Goal: Task Accomplishment & Management: Complete application form

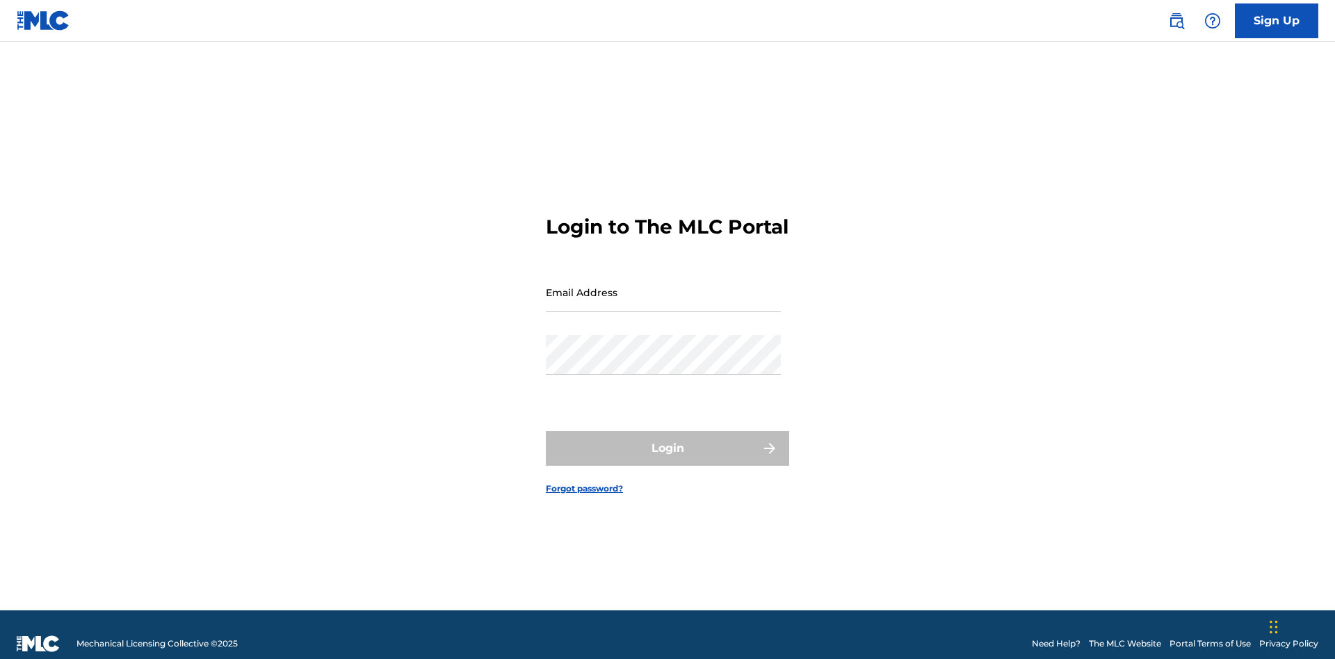
scroll to position [18, 0]
click at [663, 286] on input "Email Address" at bounding box center [663, 292] width 235 height 40
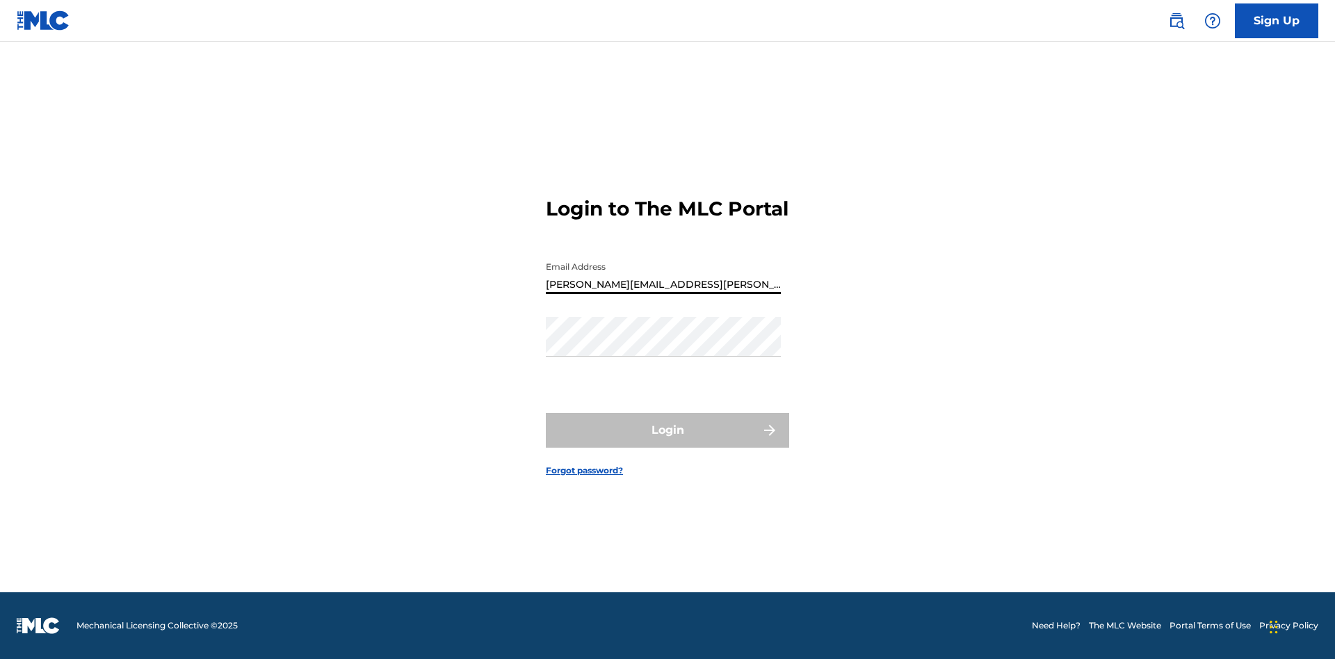
type input "Krystal.Ribble@themlc.com"
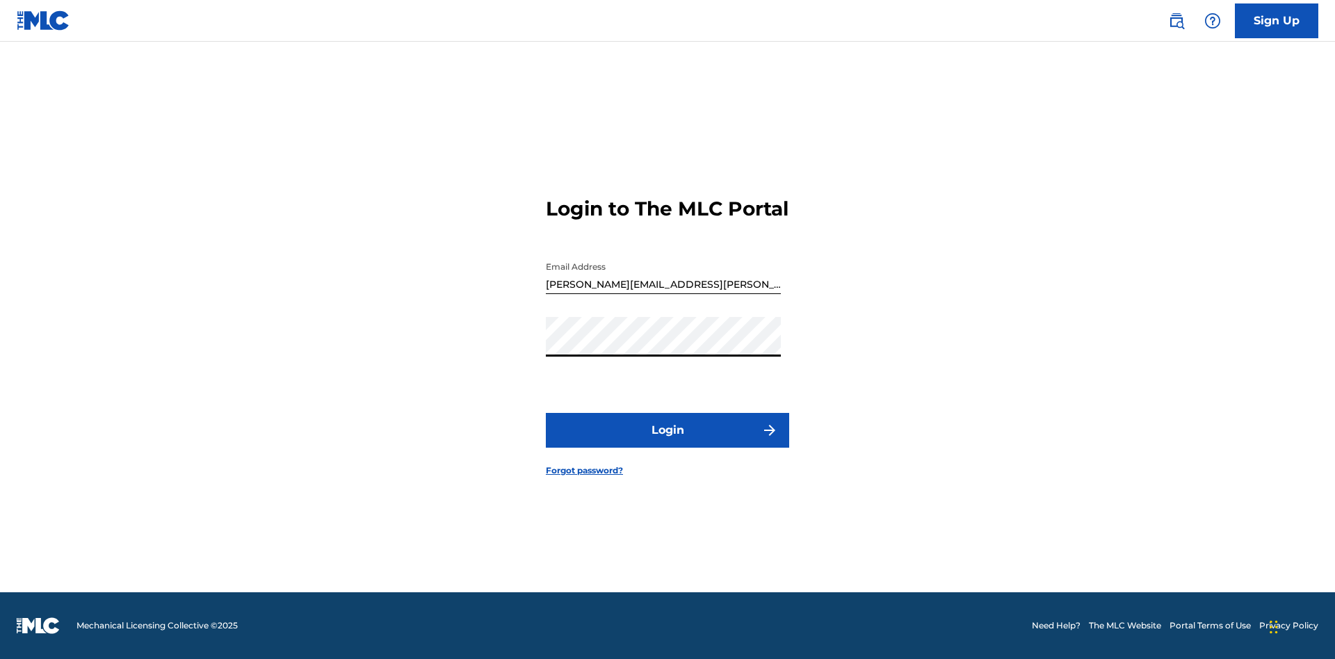
click at [667, 442] on button "Login" at bounding box center [667, 430] width 243 height 35
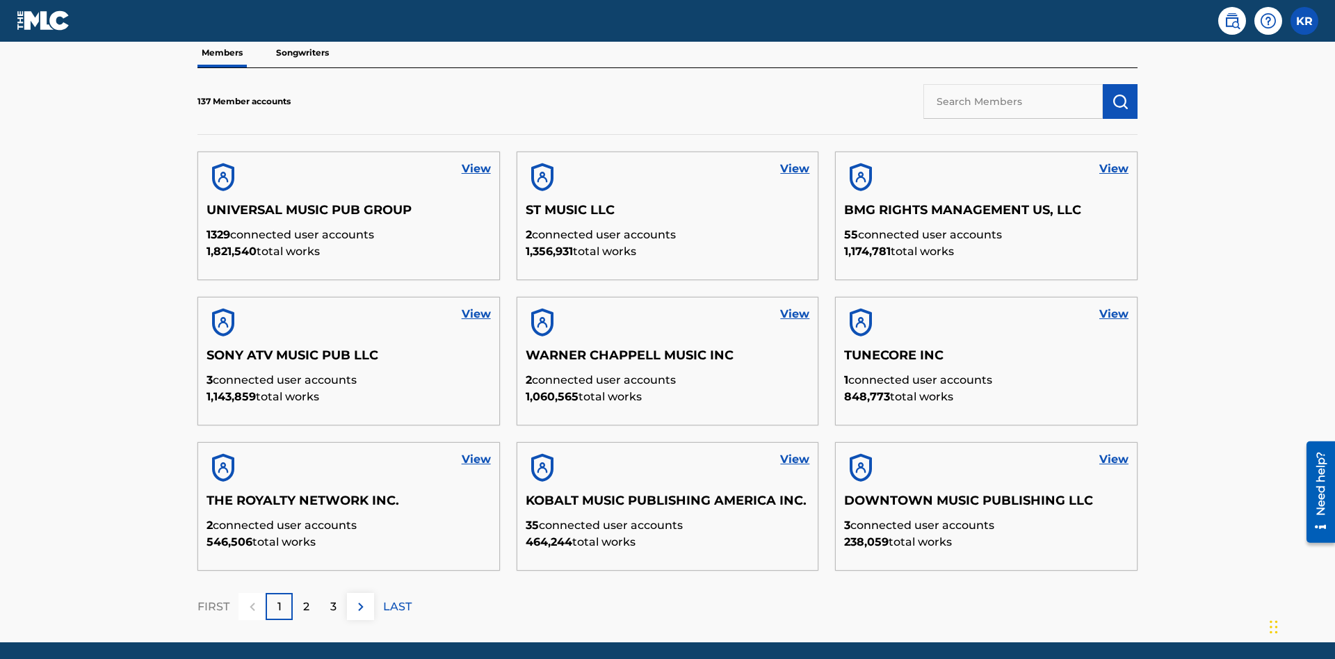
click at [1013, 101] on input "text" at bounding box center [1012, 101] width 179 height 35
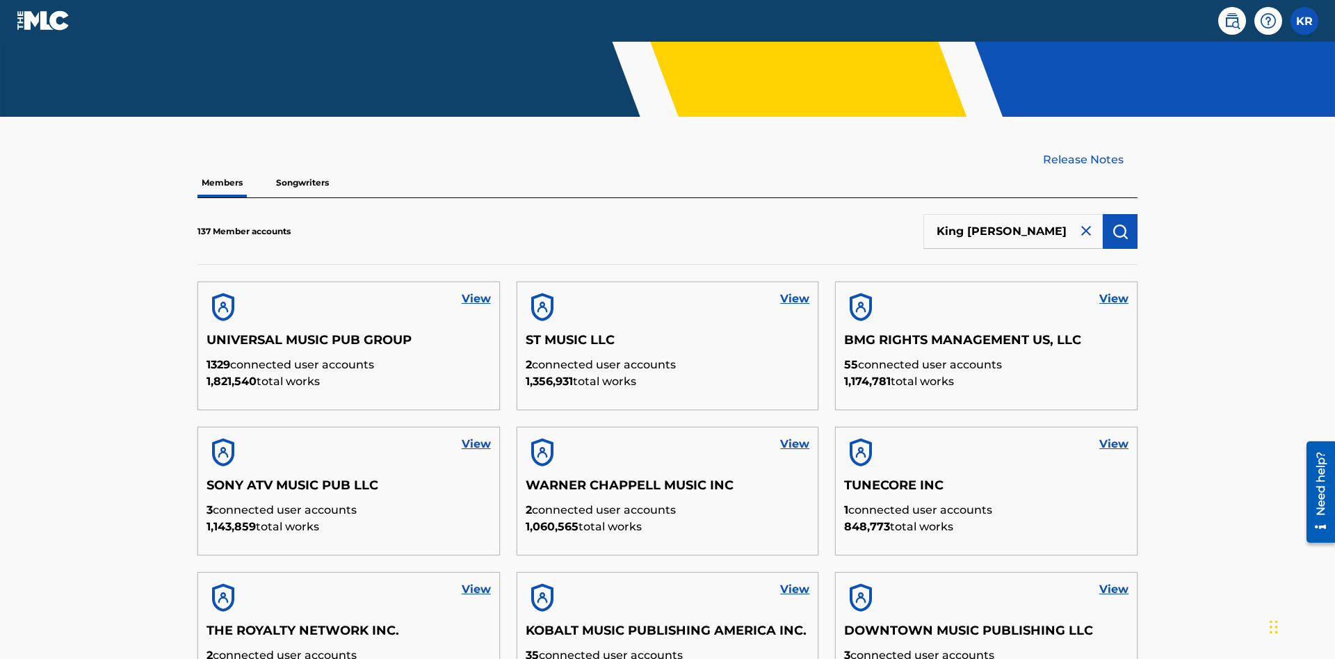
type input "King McTesterson"
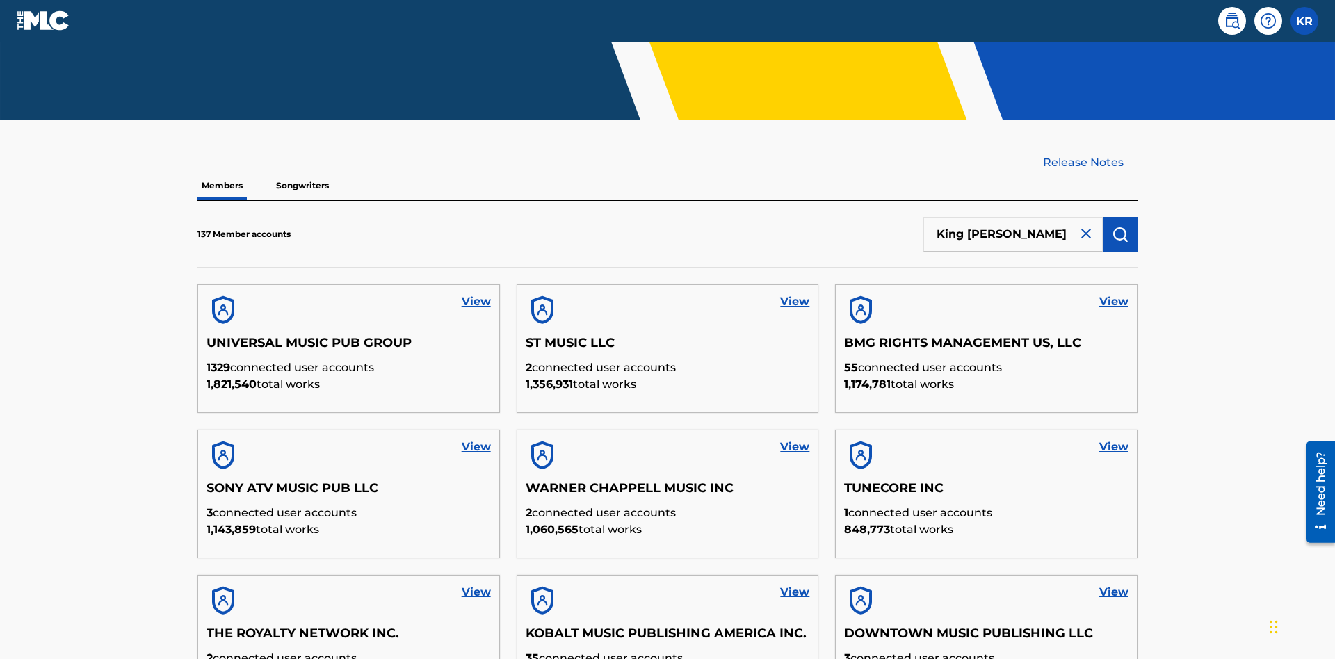
click at [1120, 226] on img "submit" at bounding box center [1119, 234] width 17 height 17
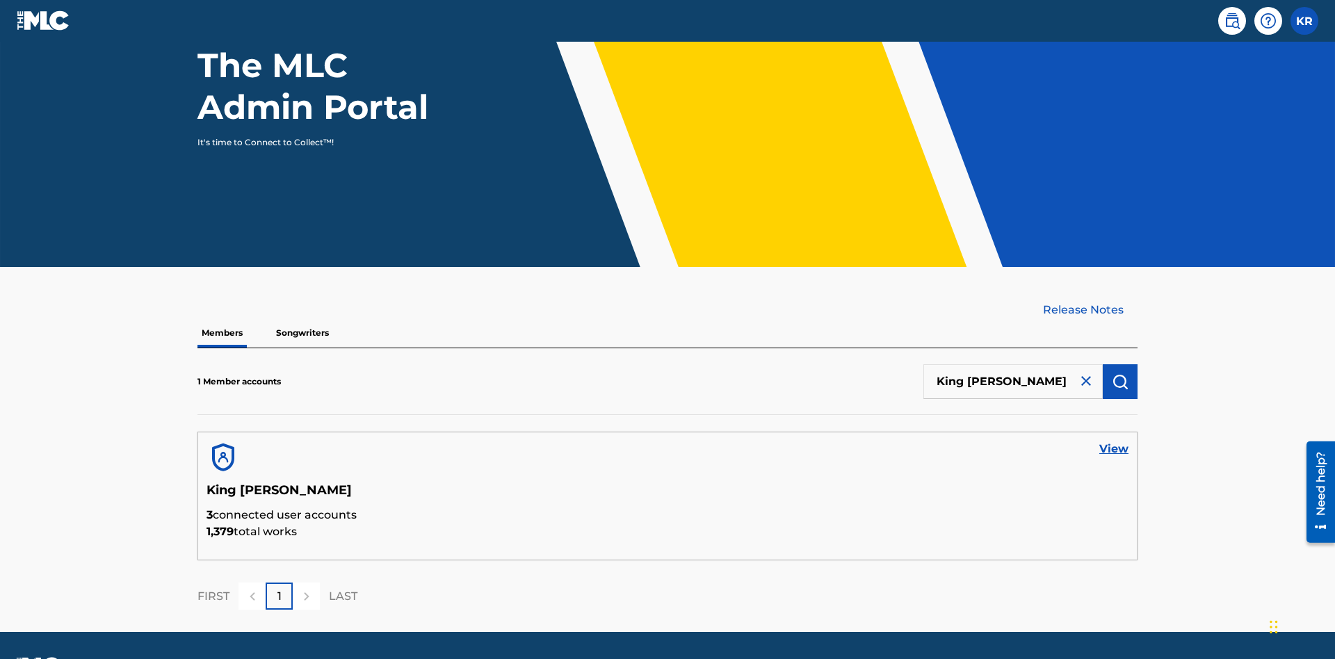
click at [1114, 441] on link "View" at bounding box center [1113, 449] width 29 height 17
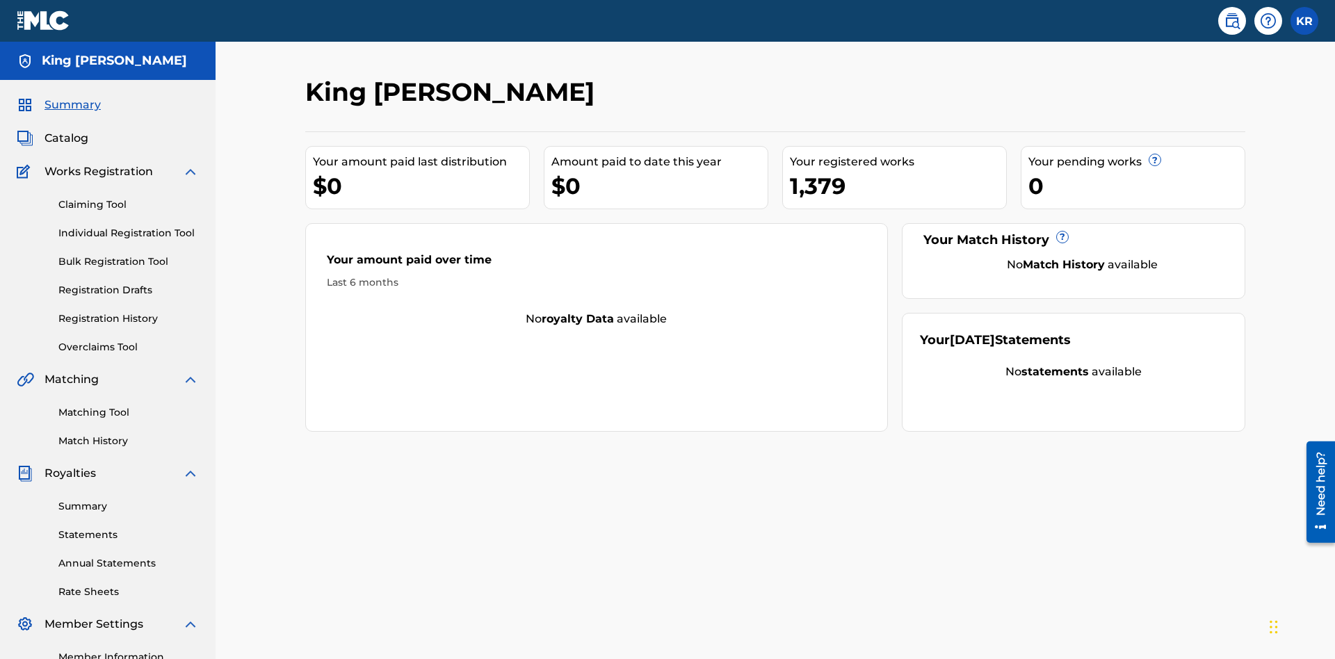
click at [129, 197] on link "Claiming Tool" at bounding box center [128, 204] width 140 height 15
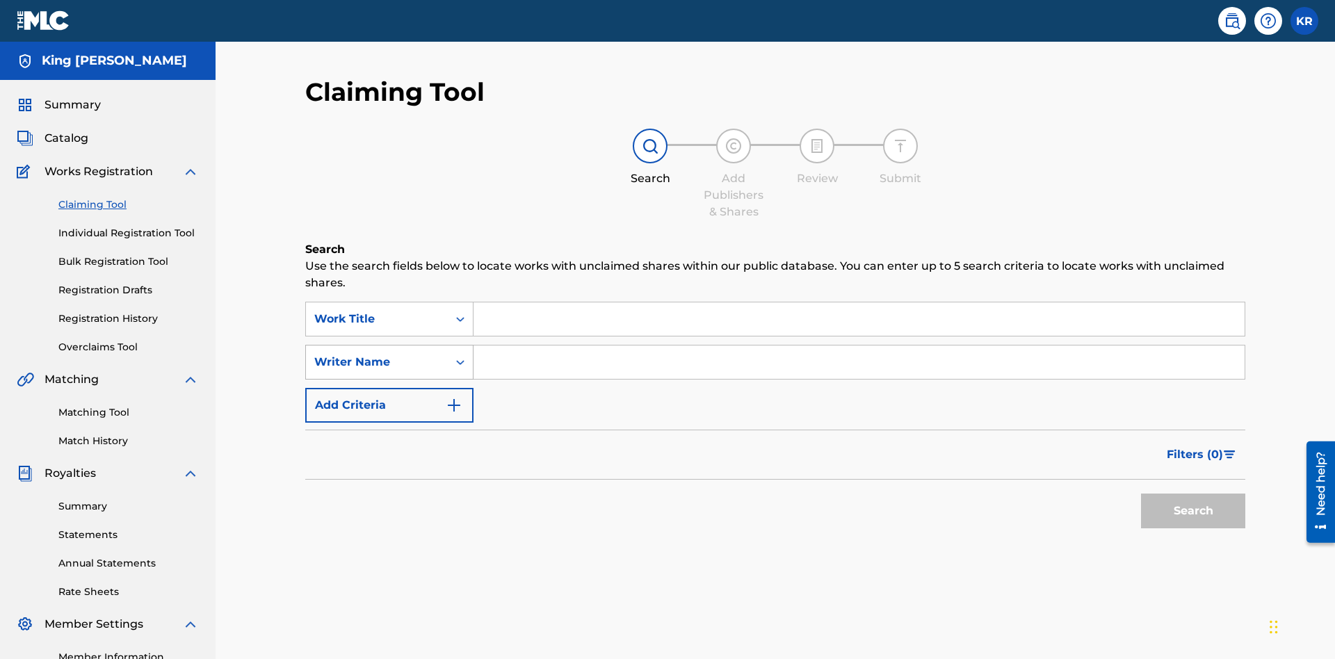
click at [377, 354] on div "Writer Name" at bounding box center [376, 362] width 125 height 17
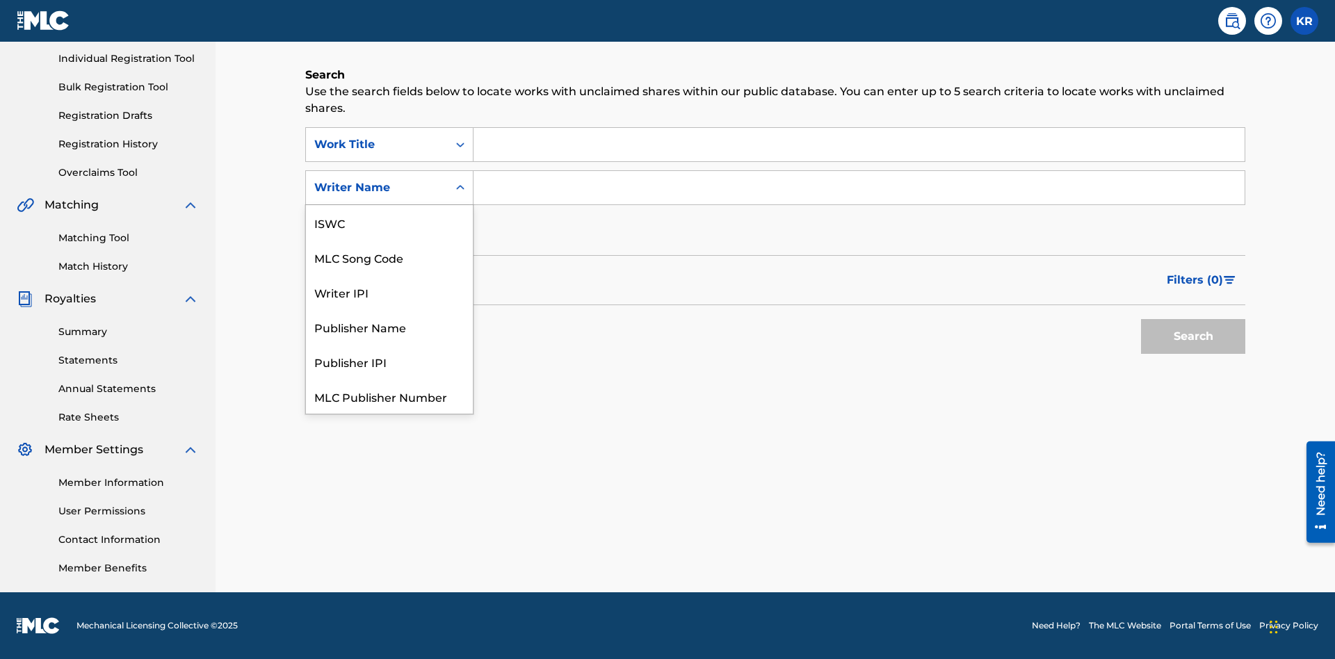
scroll to position [35, 0]
click at [389, 222] on div "MLC Song Code" at bounding box center [389, 222] width 167 height 35
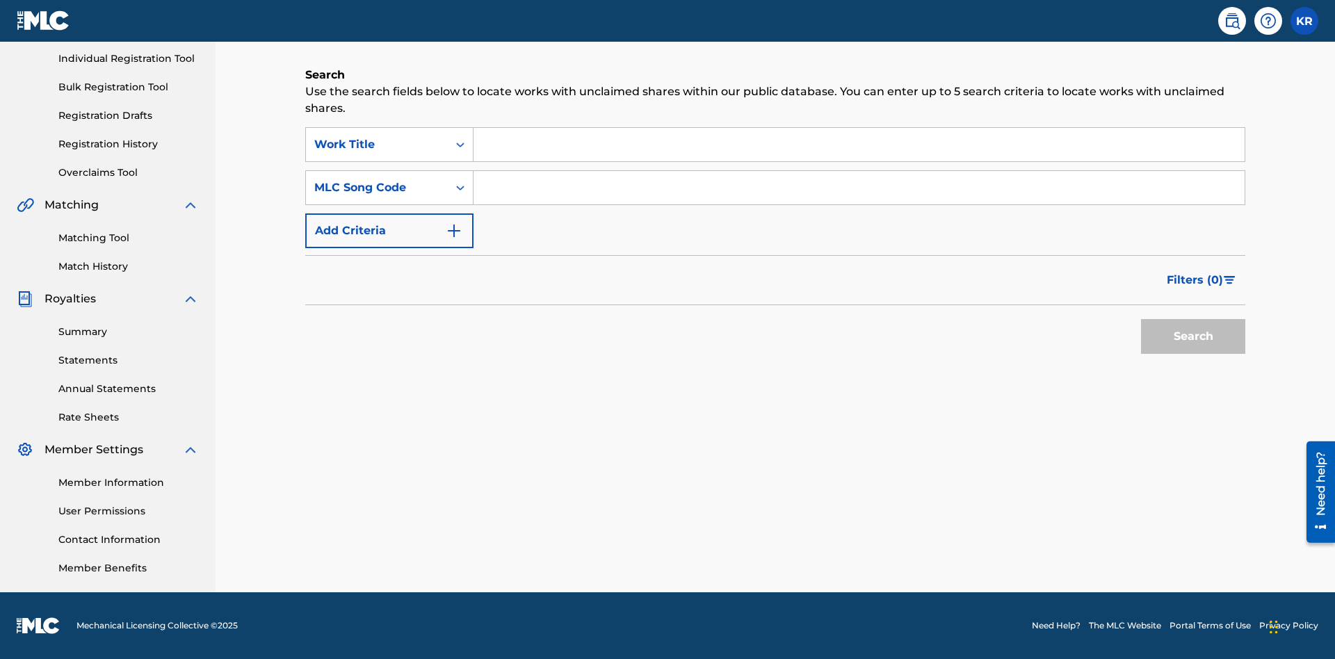
click at [858, 145] on input "Search Form" at bounding box center [858, 144] width 771 height 33
type input "NON-OWNED WORK TO CLAIM"
click at [858, 188] on input "Search Form" at bounding box center [858, 187] width 771 height 33
type input "RB0ZQR"
click at [1193, 336] on button "Search" at bounding box center [1193, 336] width 104 height 35
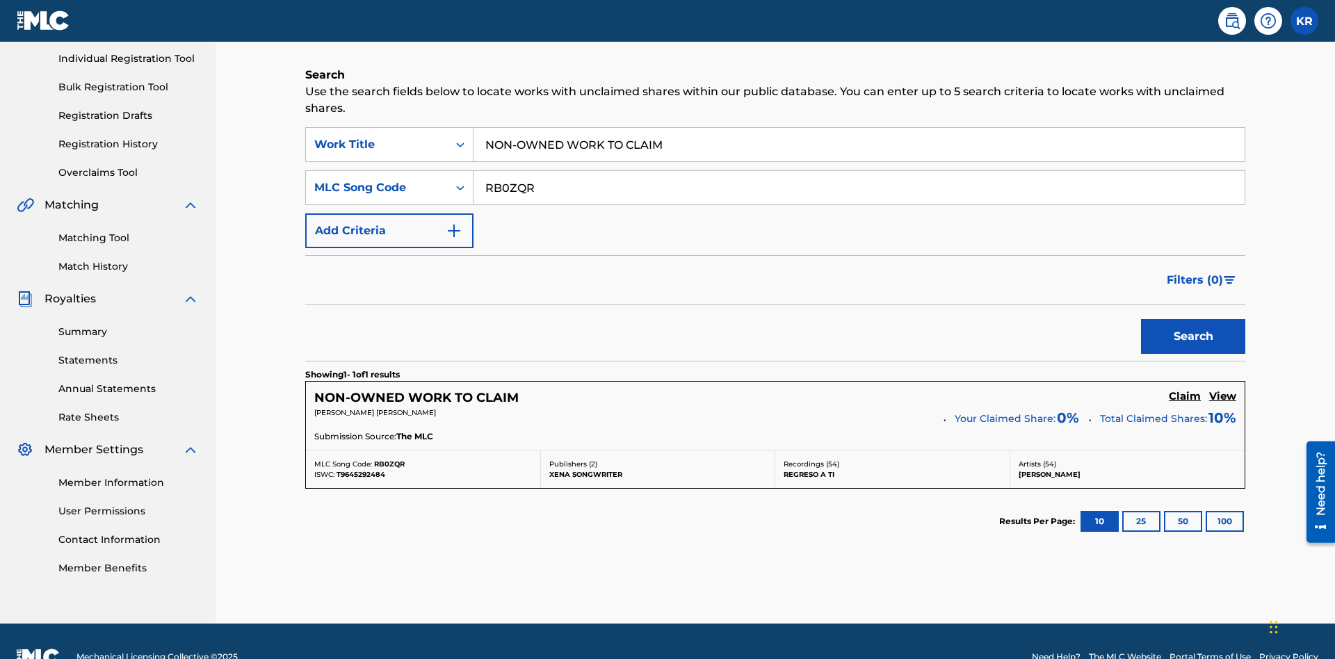
click at [1184, 390] on h5 "Claim" at bounding box center [1184, 396] width 32 height 13
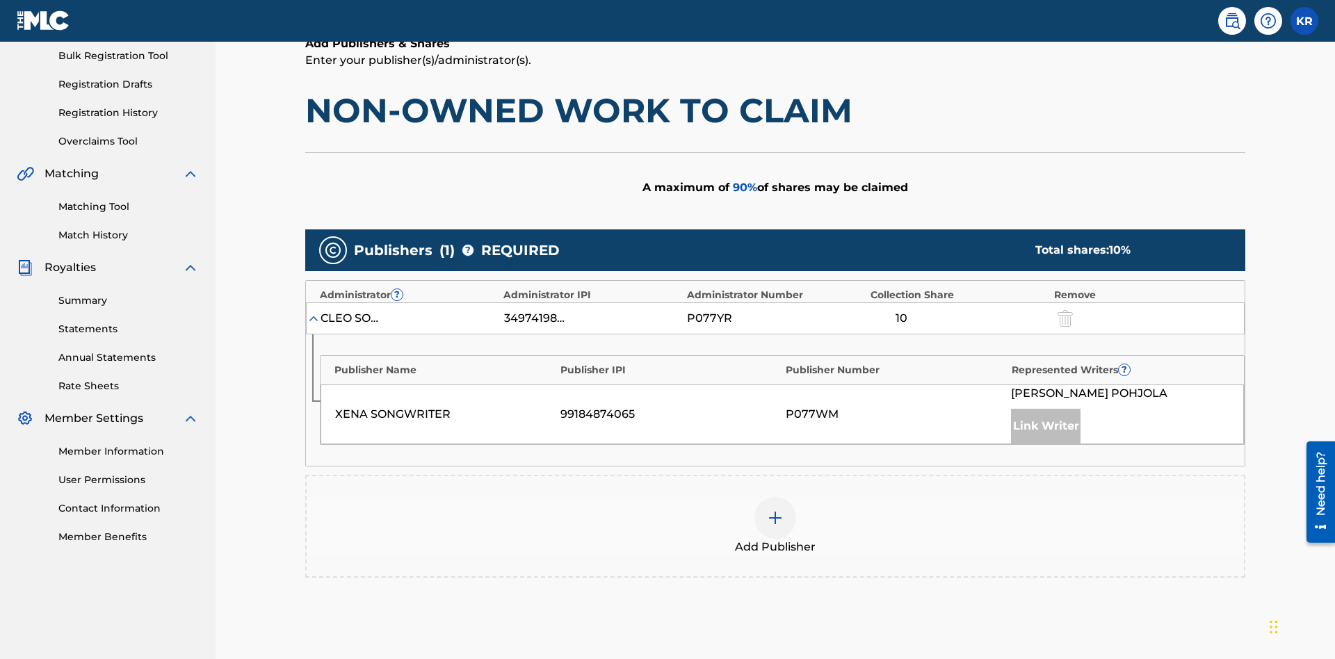
scroll to position [349, 0]
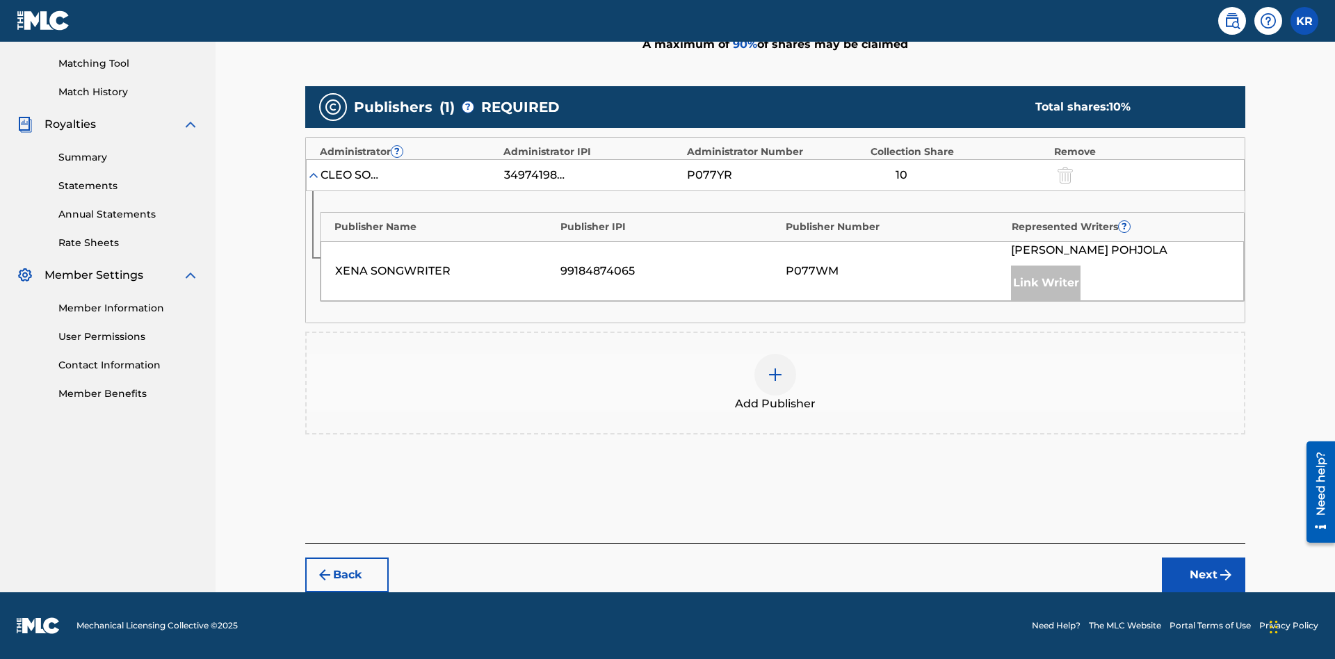
click at [1203, 575] on button "Next" at bounding box center [1202, 574] width 83 height 35
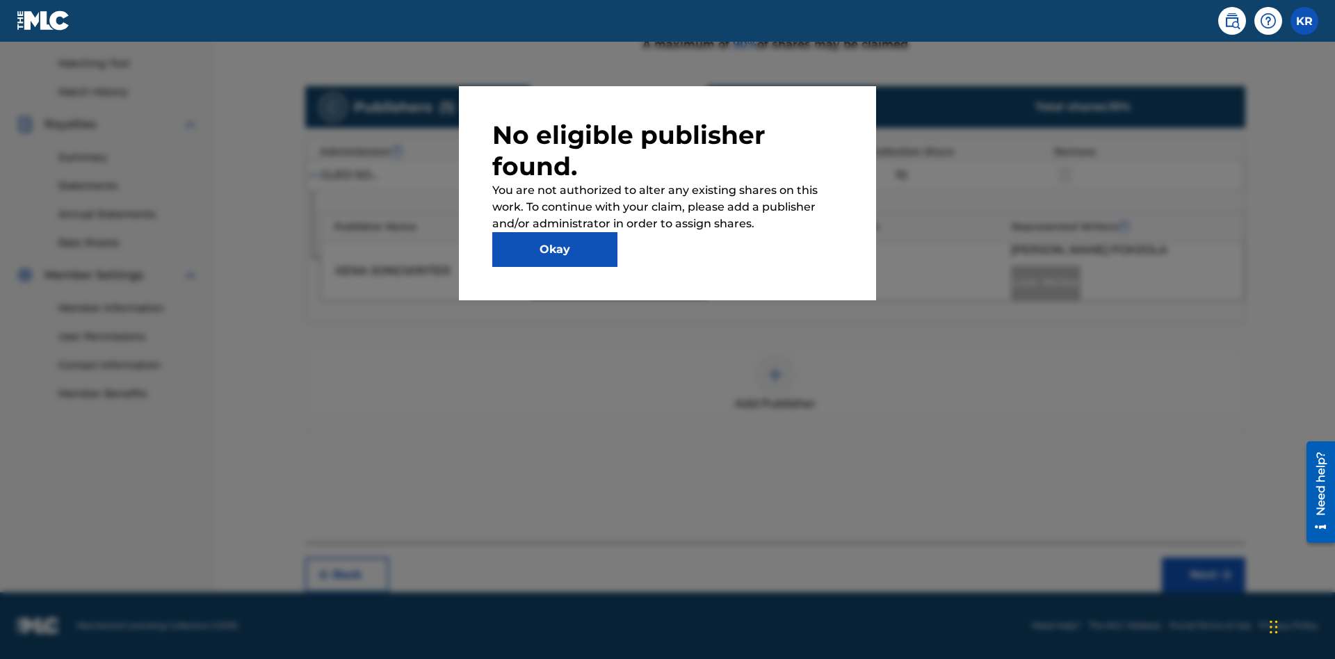
click at [555, 250] on button "Okay" at bounding box center [554, 249] width 125 height 35
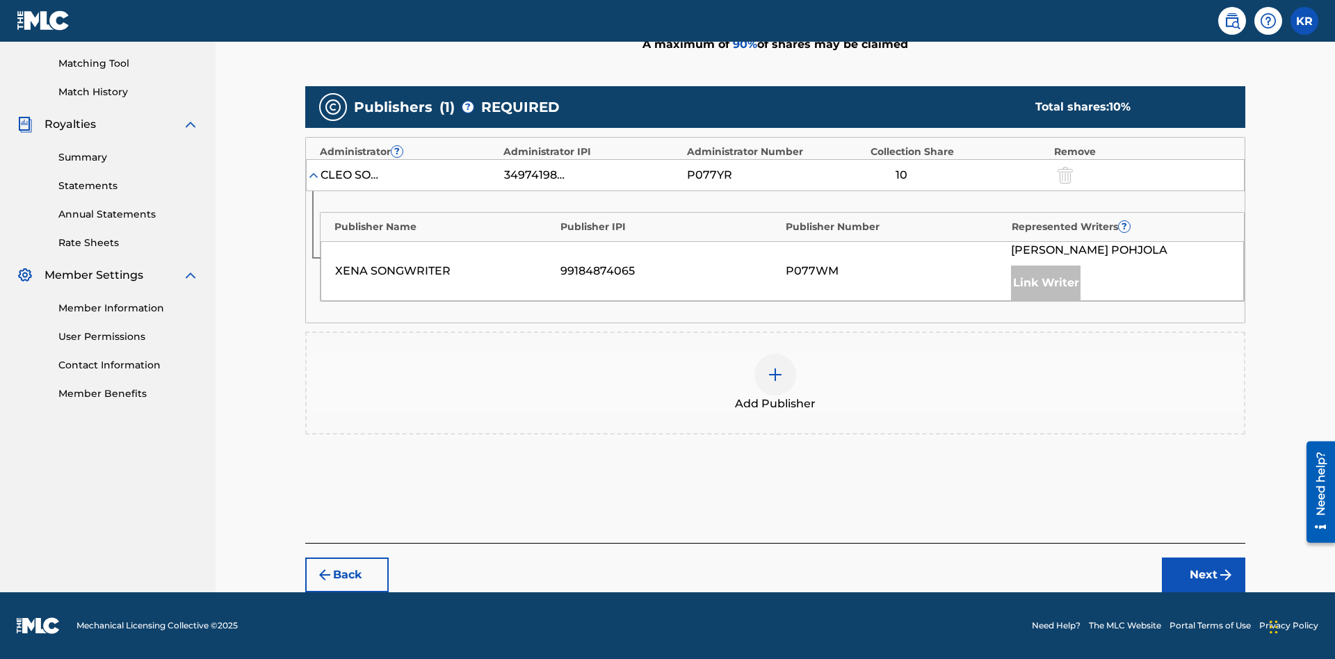
click at [775, 375] on img at bounding box center [775, 374] width 17 height 17
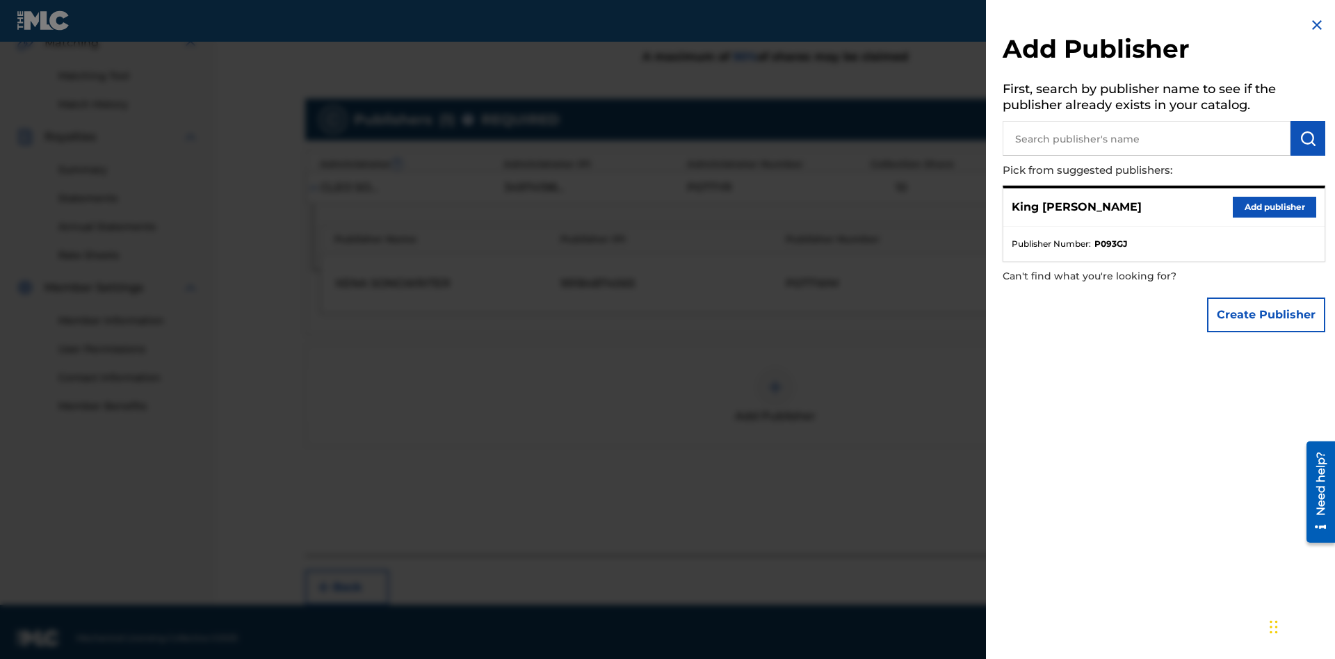
click at [1146, 138] on input "text" at bounding box center [1146, 138] width 288 height 35
type input "Test2025.08.24.04.37.45"
click at [1307, 138] on img "submit" at bounding box center [1307, 138] width 17 height 17
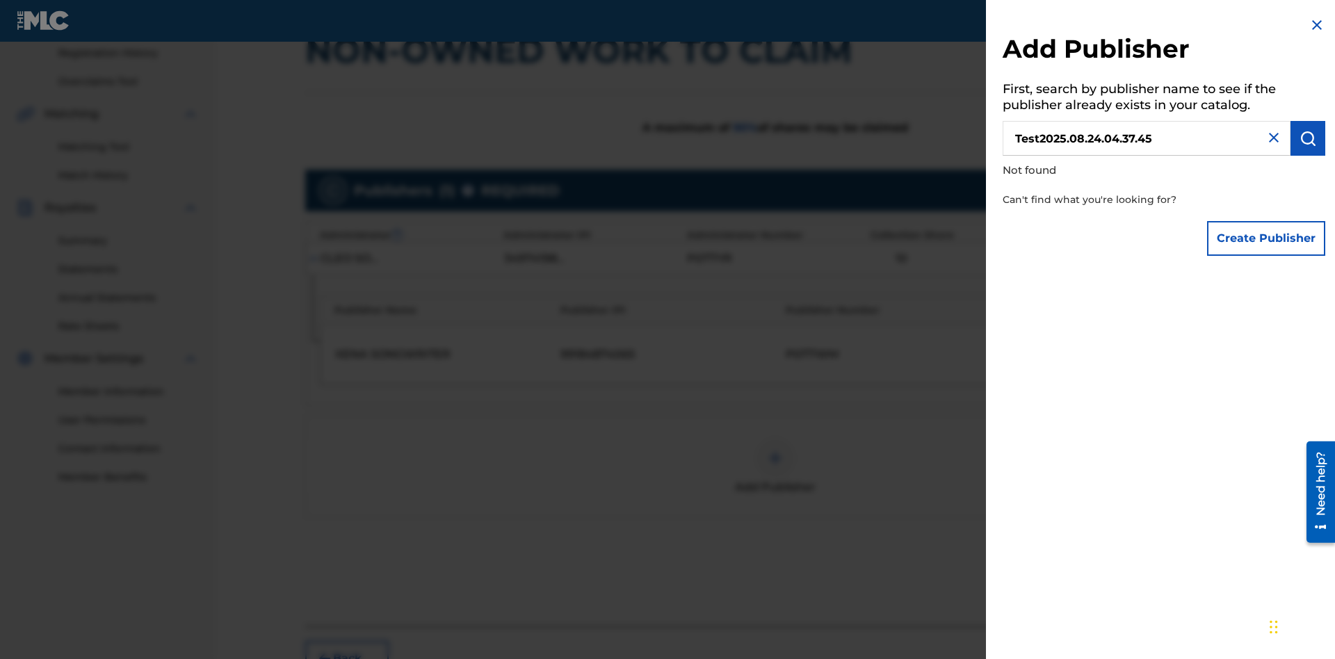
click at [1266, 238] on button "Create Publisher" at bounding box center [1266, 238] width 118 height 35
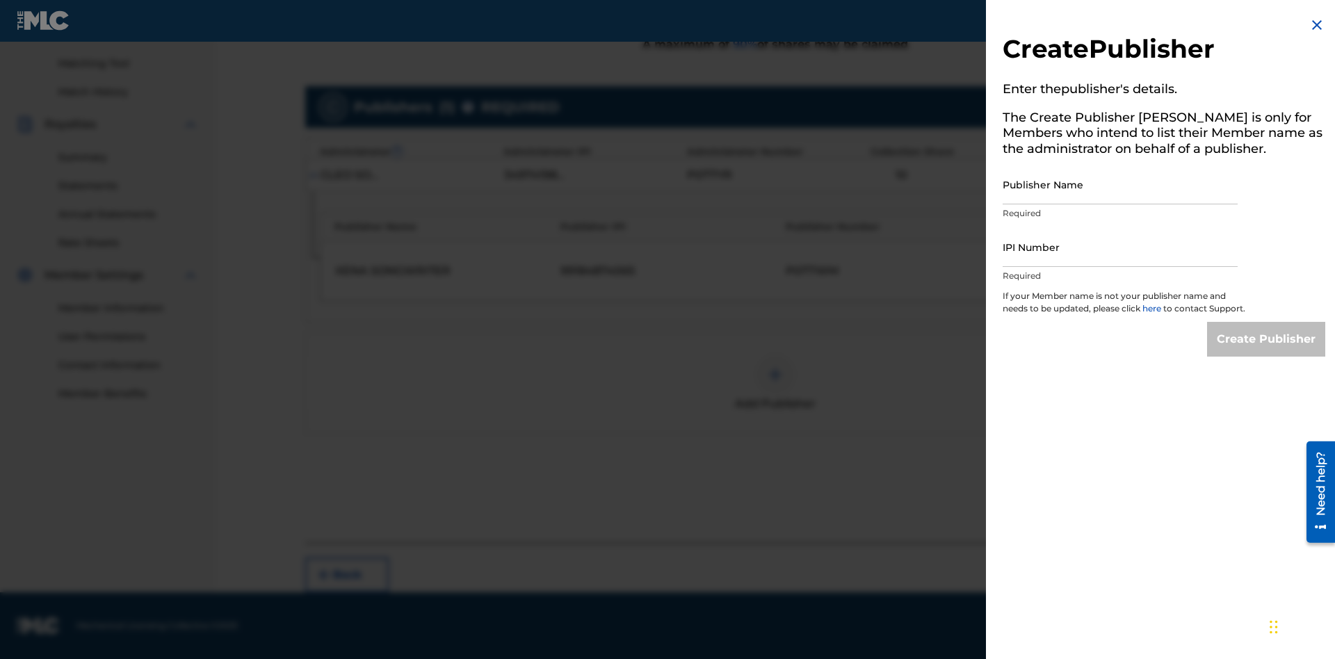
click at [1120, 184] on input "Publisher Name" at bounding box center [1119, 185] width 235 height 40
type input "Test2025.08.24.04.37.49"
click at [1120, 247] on input "IPI Number" at bounding box center [1119, 247] width 235 height 40
type input "00595839777"
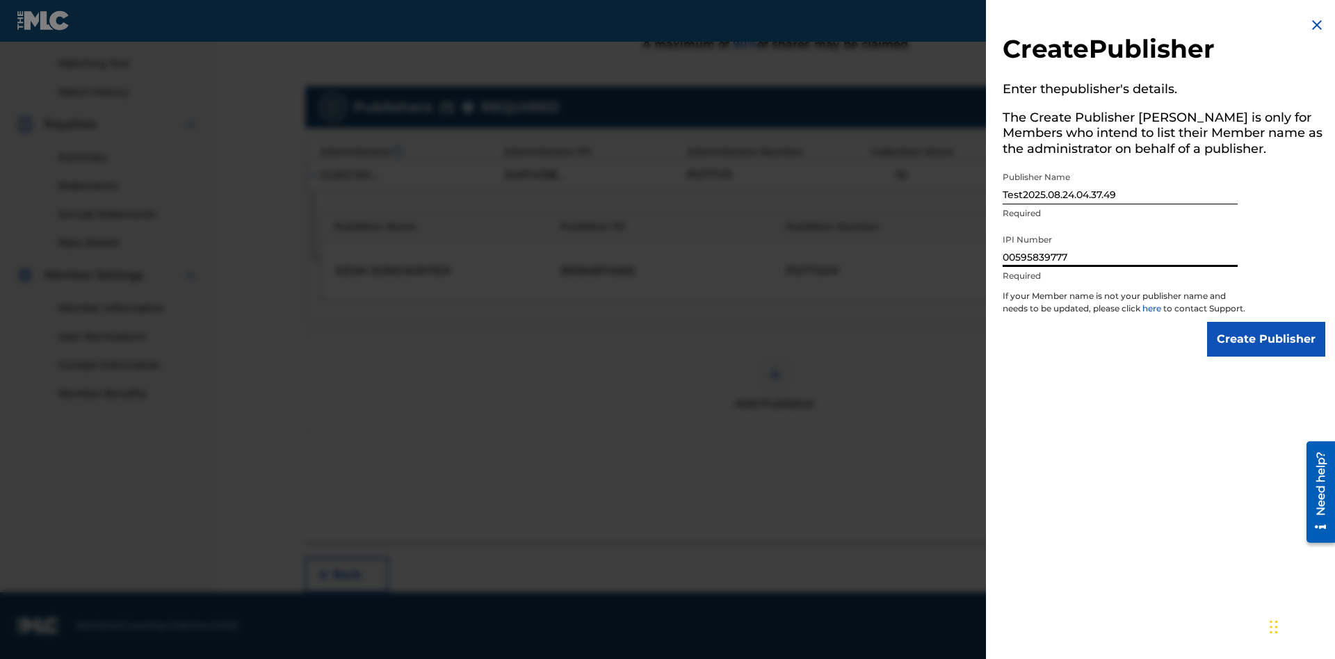
click at [1266, 352] on input "Create Publisher" at bounding box center [1266, 339] width 118 height 35
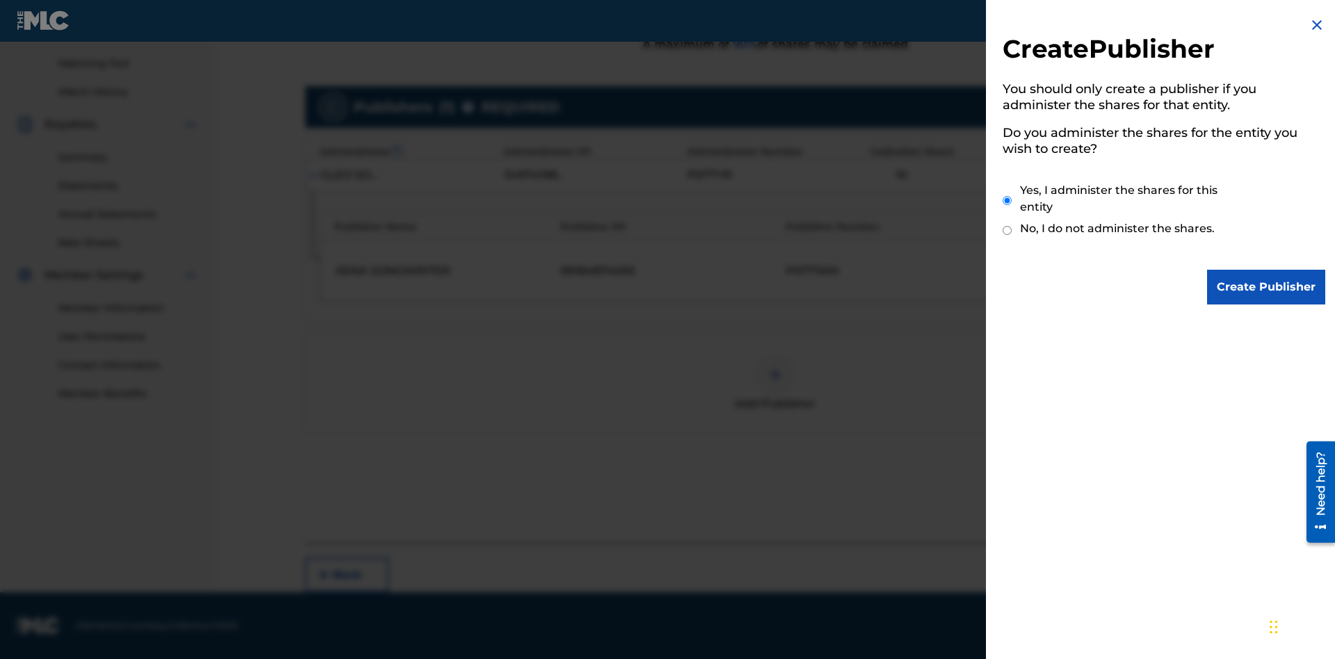
click at [1007, 200] on input "Yes, I administer the shares for this entity" at bounding box center [1006, 201] width 9 height 30
click at [1266, 287] on input "Create Publisher" at bounding box center [1266, 287] width 118 height 35
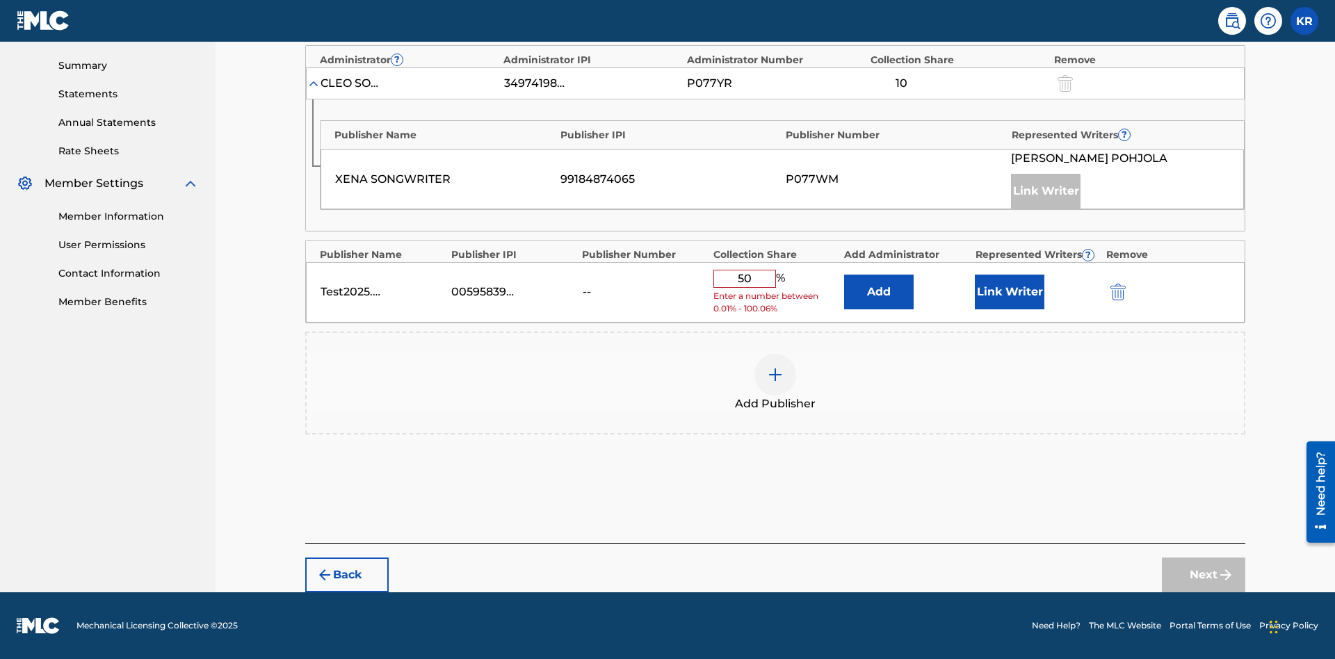
scroll to position [431, 0]
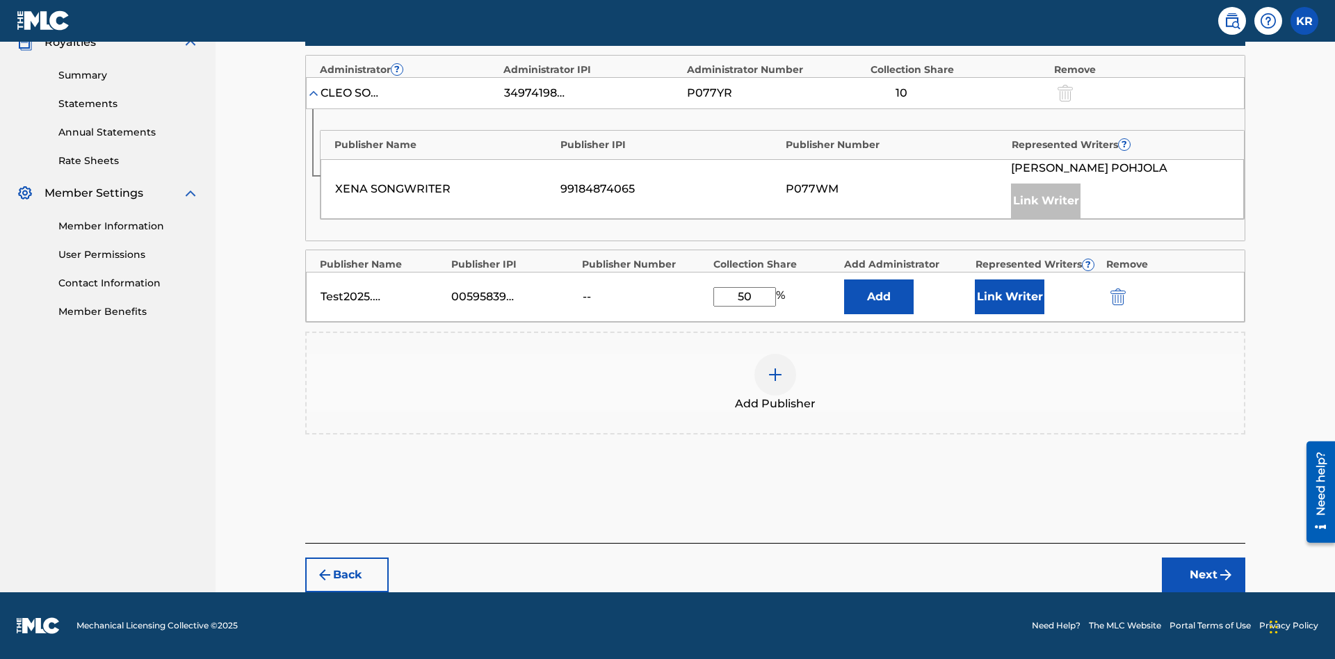
type input "50"
click at [1009, 297] on button "Link Writer" at bounding box center [1009, 296] width 70 height 35
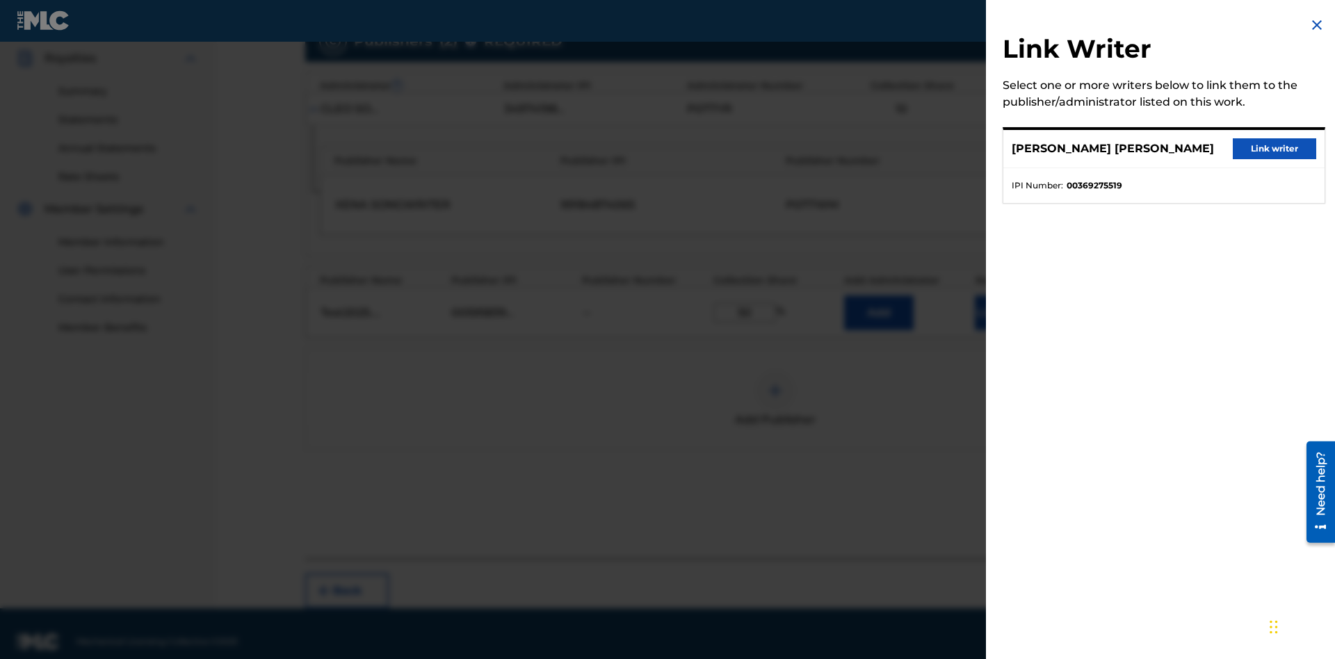
click at [1274, 149] on button "Link writer" at bounding box center [1273, 148] width 83 height 21
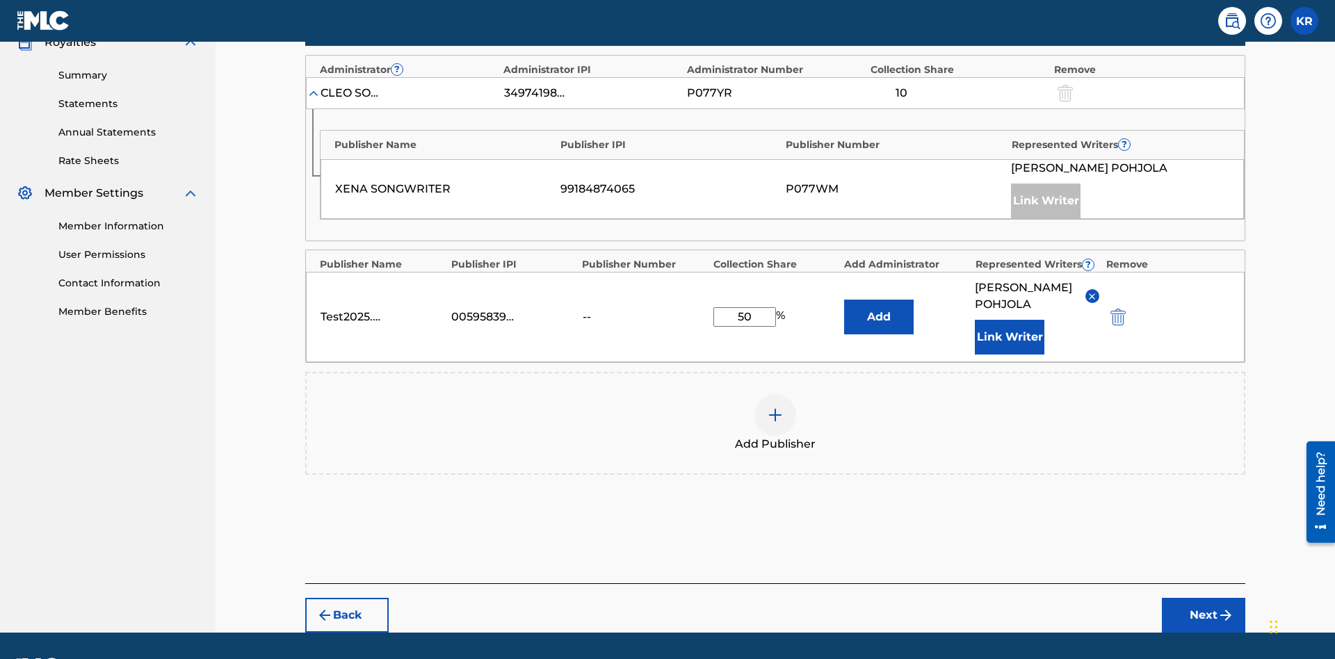
click at [1009, 320] on button "Link Writer" at bounding box center [1009, 337] width 70 height 35
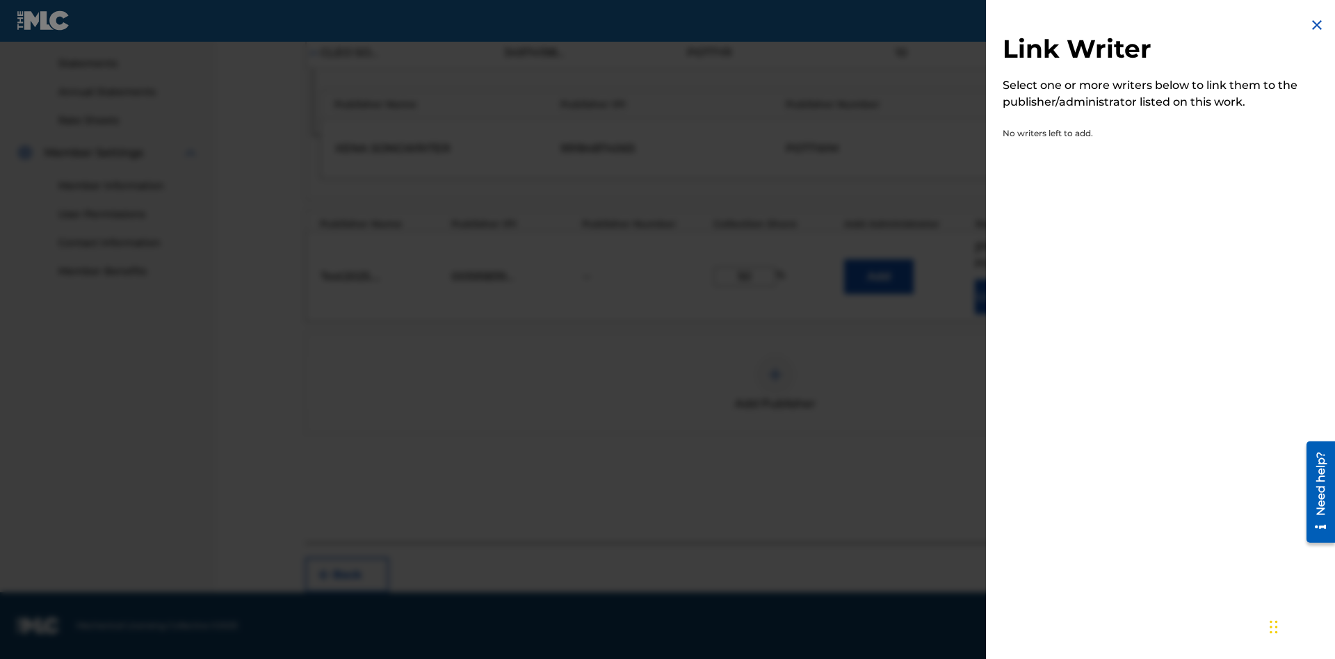
click at [1316, 25] on img at bounding box center [1316, 25] width 17 height 17
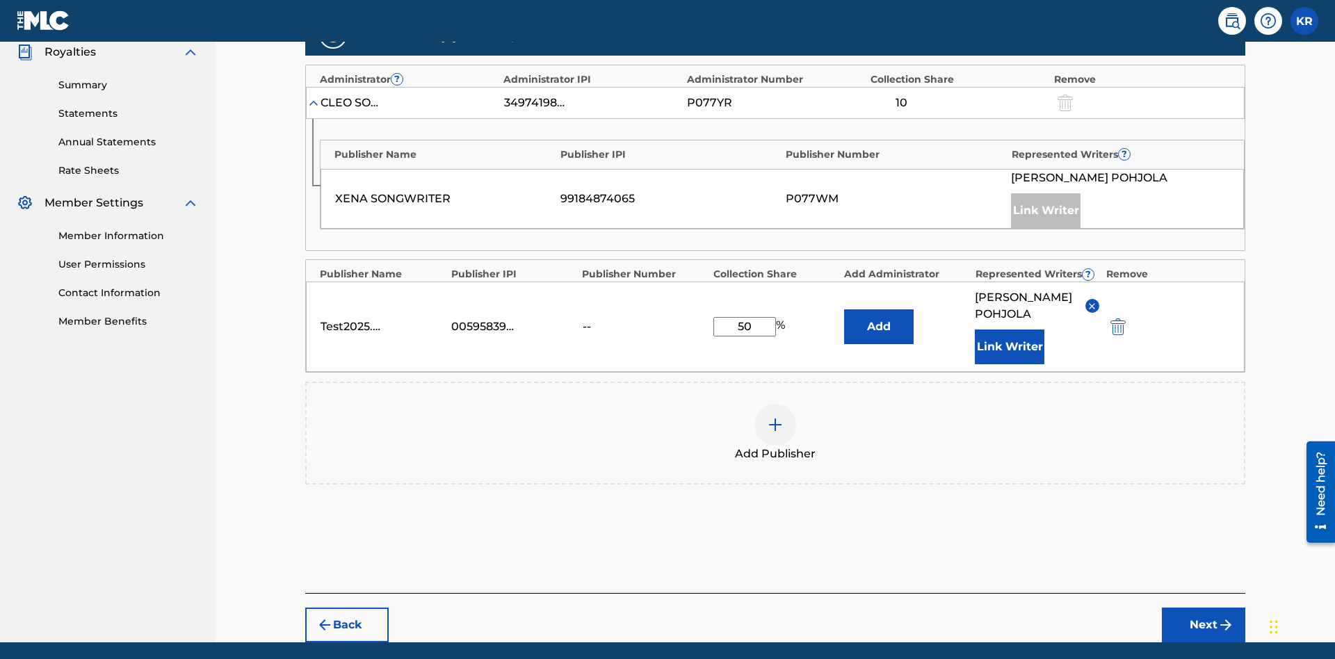
scroll to position [488, 0]
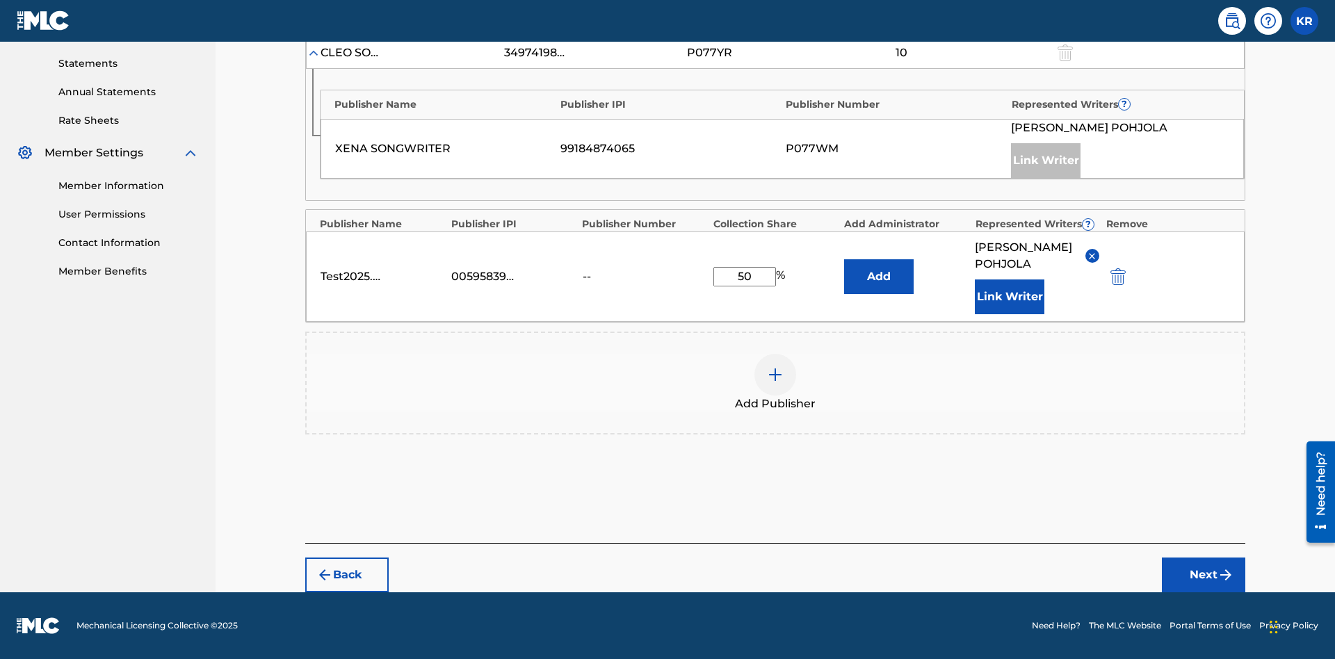
click at [879, 268] on button "Add" at bounding box center [879, 276] width 70 height 35
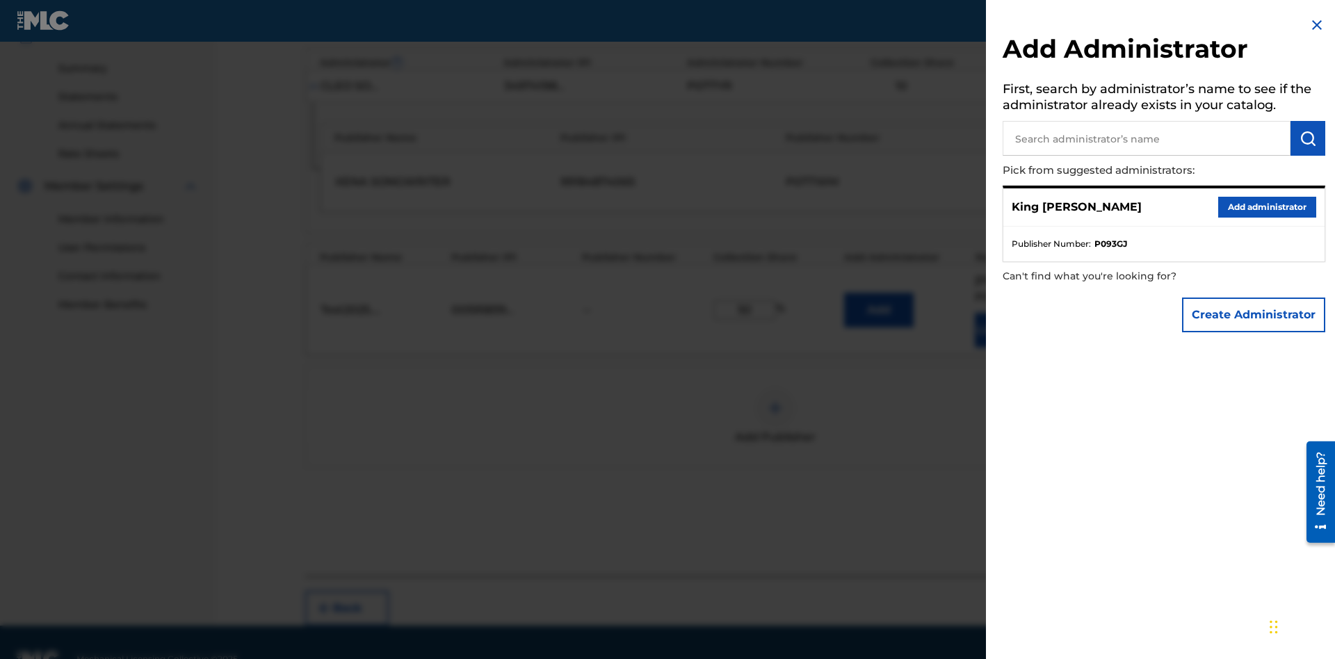
click at [1146, 138] on input "text" at bounding box center [1146, 138] width 288 height 35
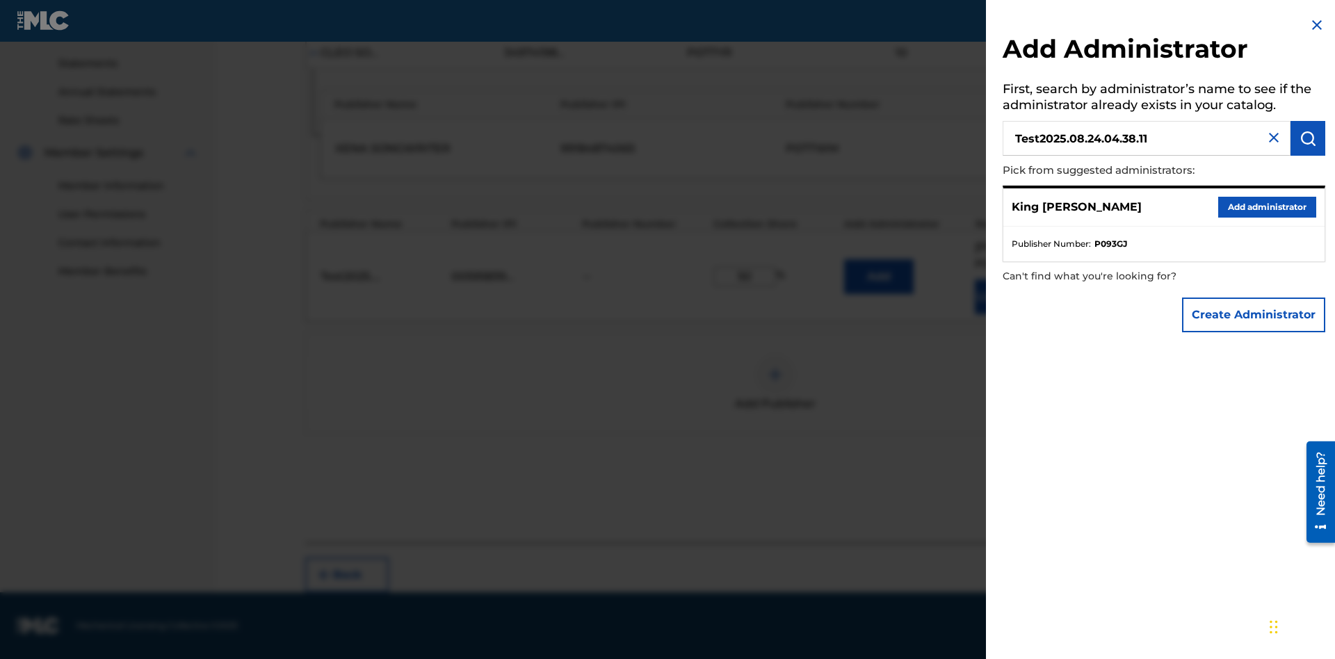
type input "Test2025.08.24.04.38.11"
click at [1307, 138] on img "submit" at bounding box center [1307, 138] width 17 height 17
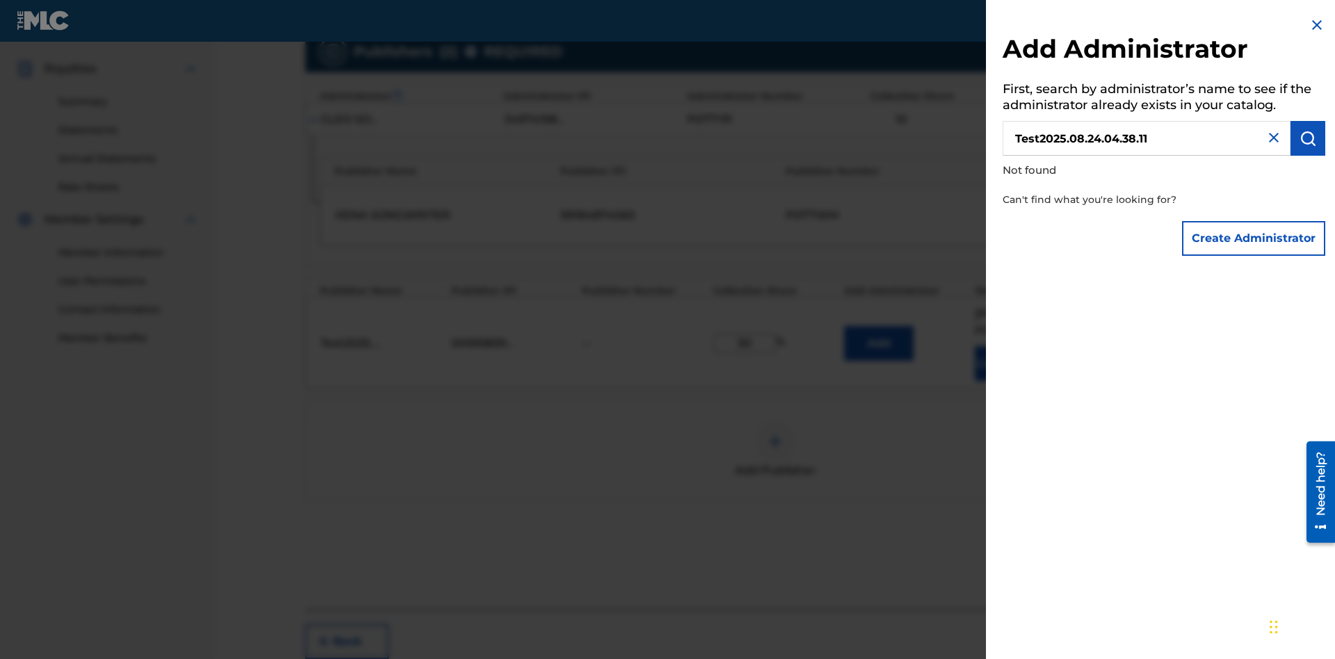
click at [1254, 238] on button "Create Administrator" at bounding box center [1253, 238] width 143 height 35
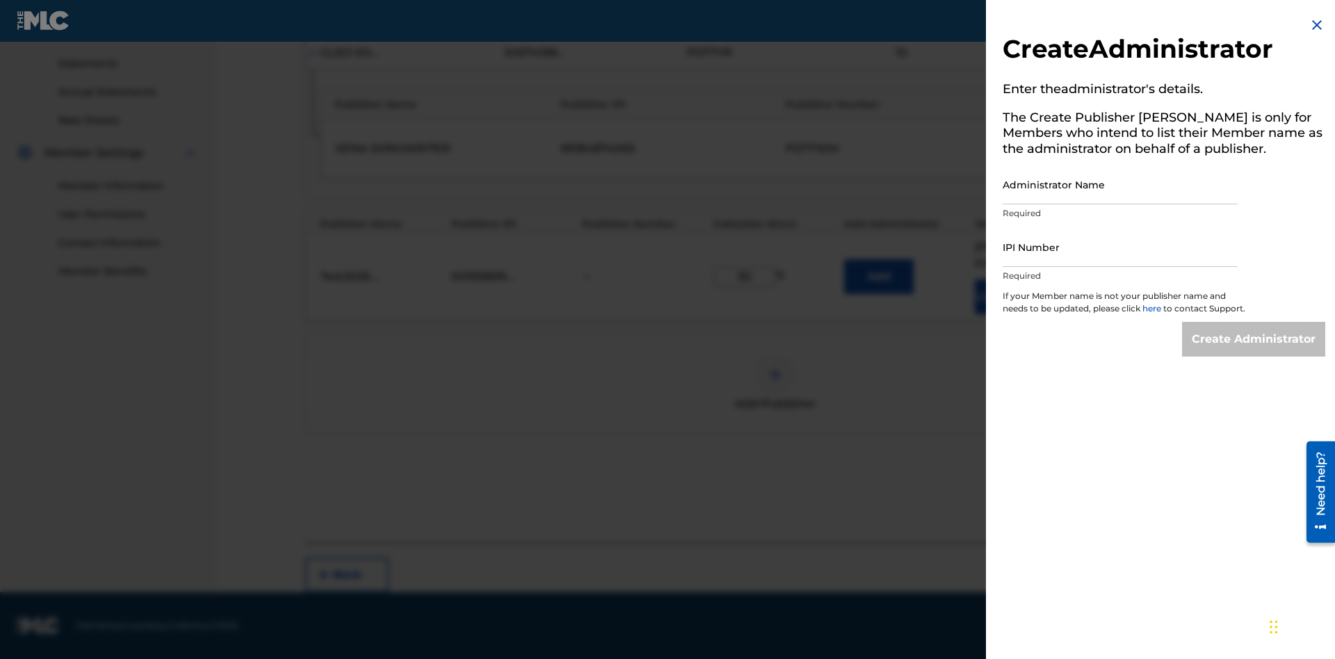
click at [1120, 184] on input "Administrator Name" at bounding box center [1119, 185] width 235 height 40
type input "Test2025.08.24.04.38.15"
click at [1120, 247] on input "IPI Number" at bounding box center [1119, 247] width 235 height 40
type input "00595839777"
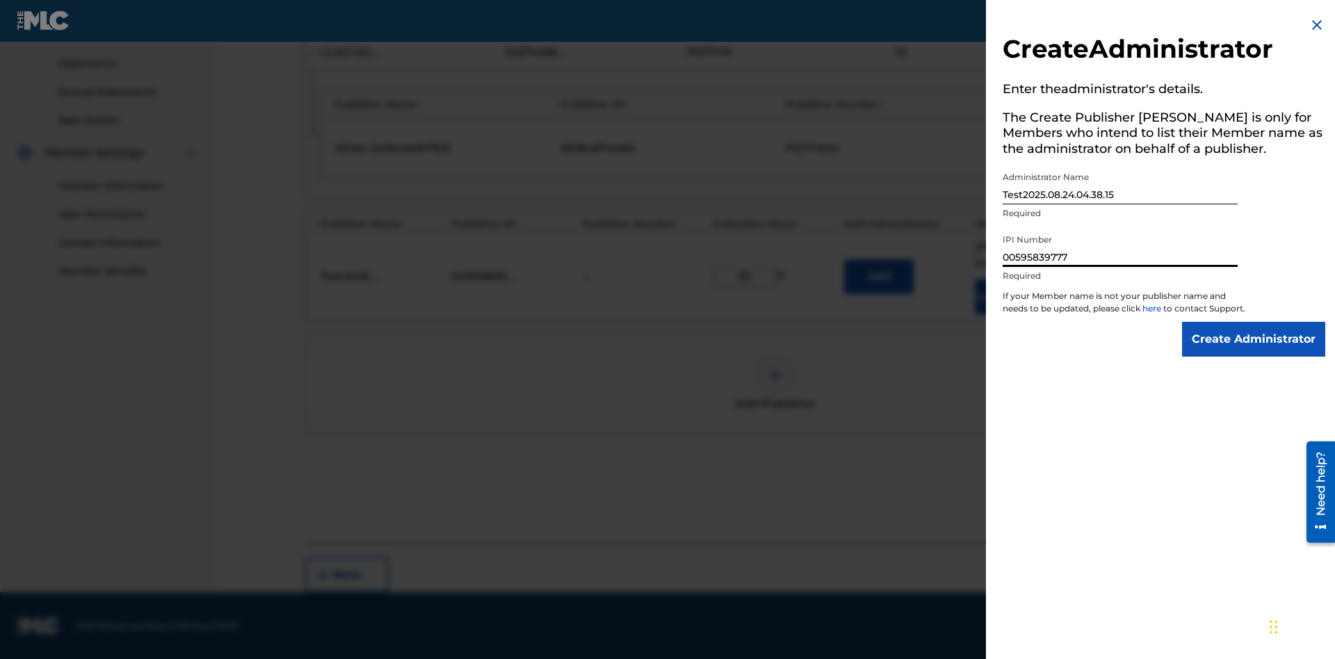
click at [1254, 352] on input "Create Administrator" at bounding box center [1253, 339] width 143 height 35
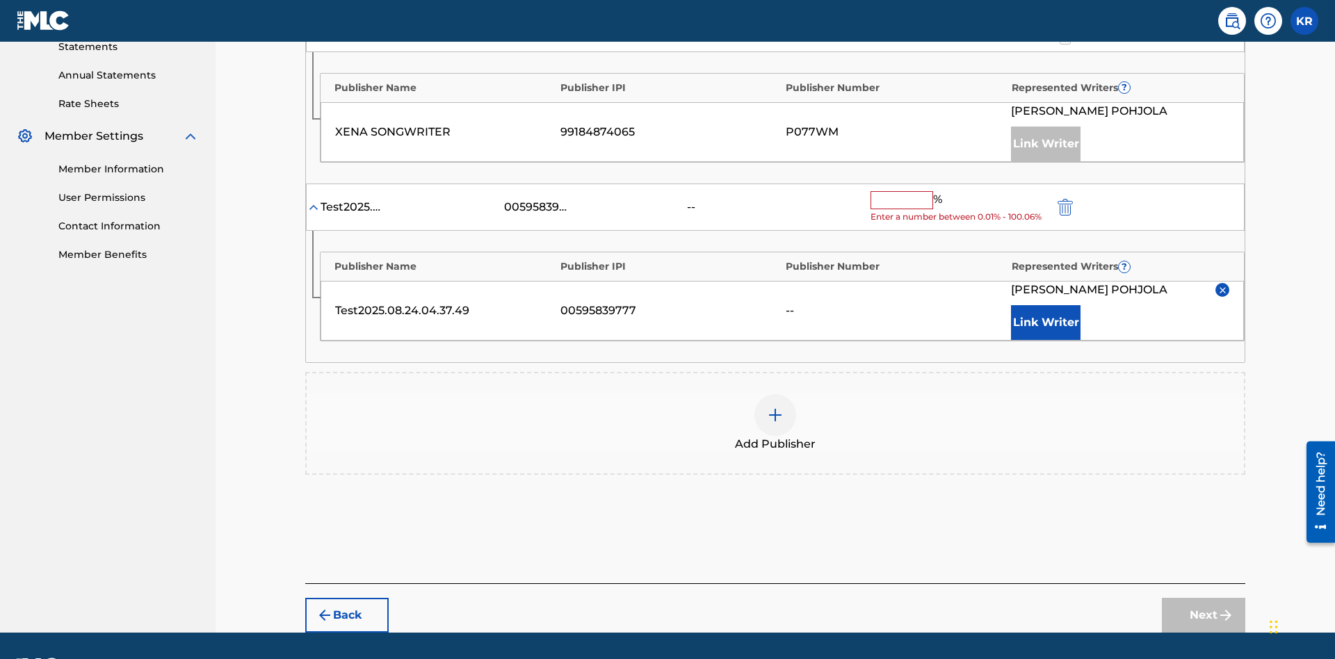
scroll to position [532, 0]
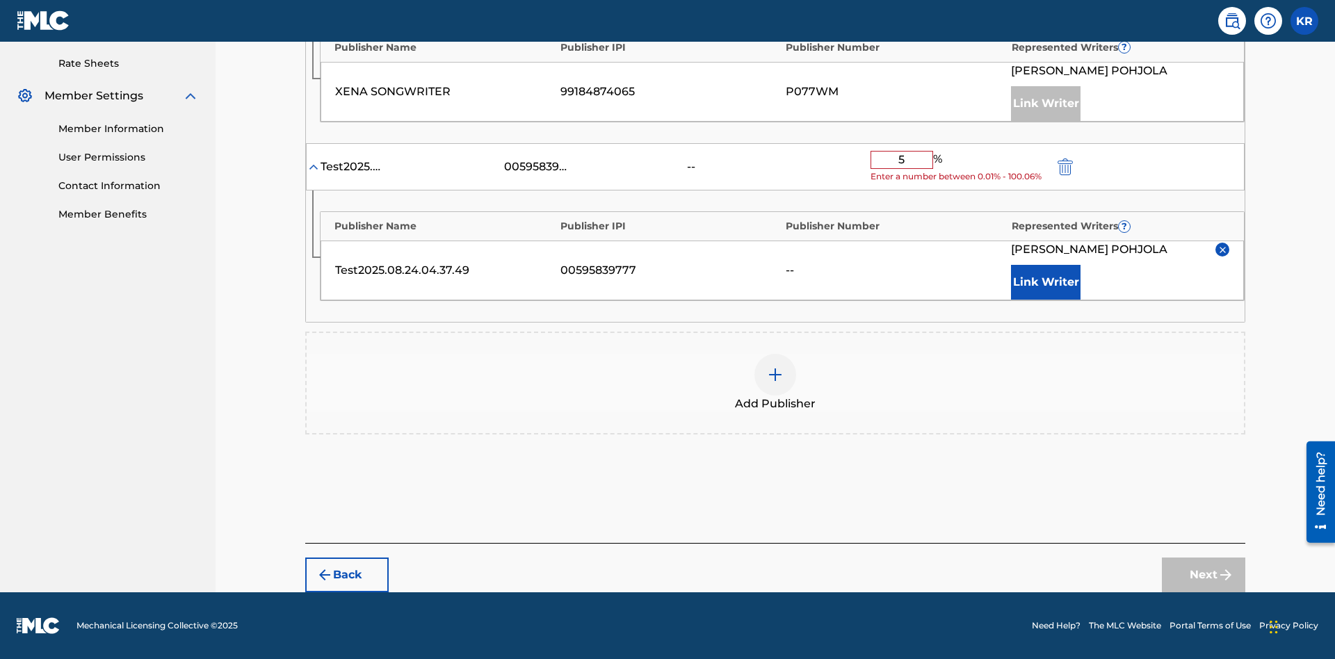
type input "50"
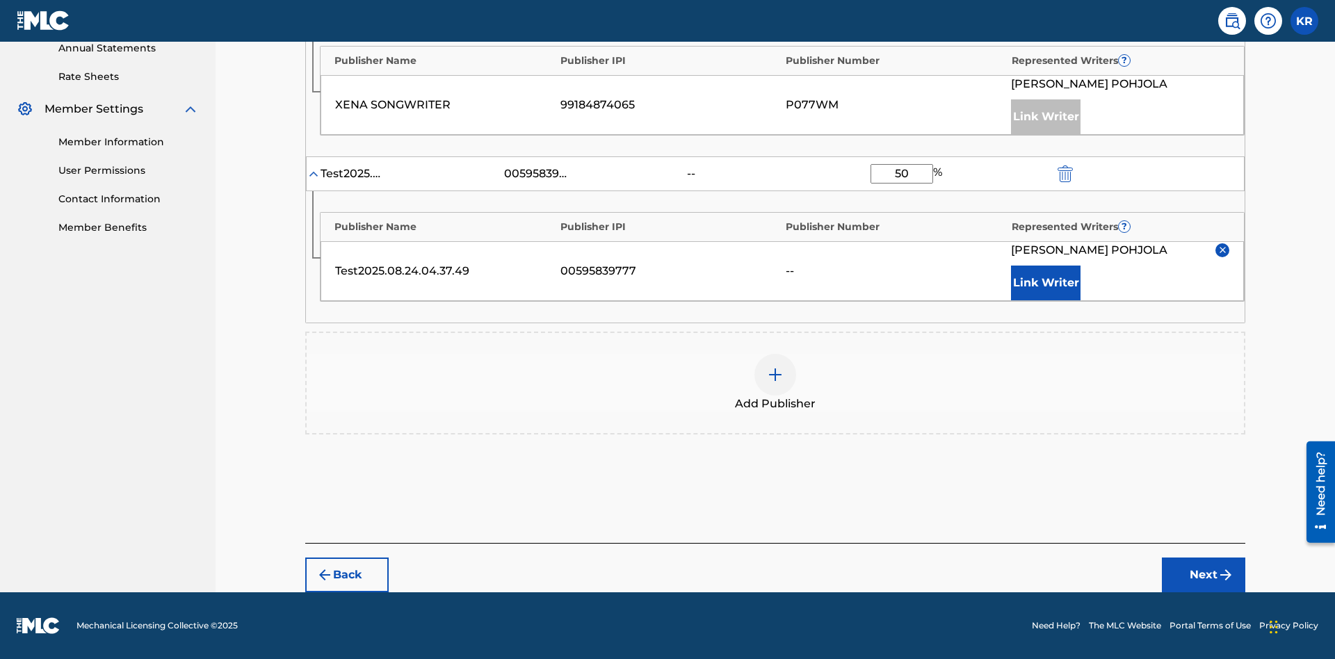
click at [1203, 575] on button "Next" at bounding box center [1202, 574] width 83 height 35
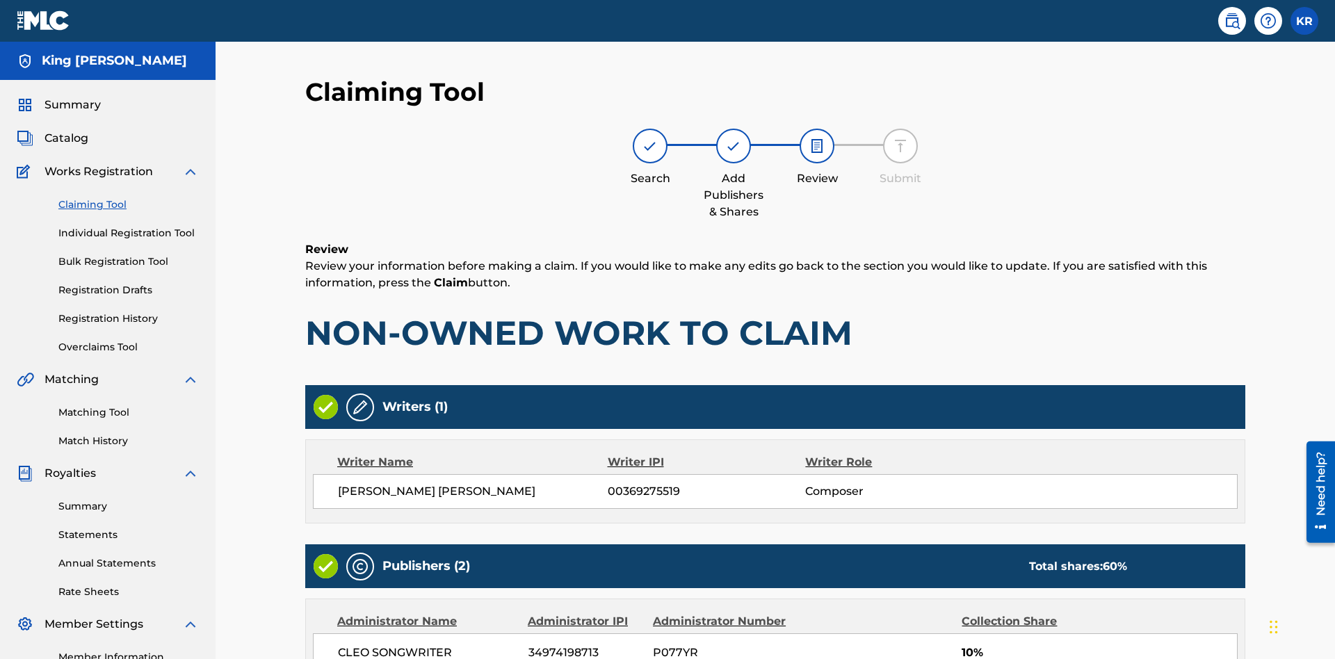
scroll to position [415, 0]
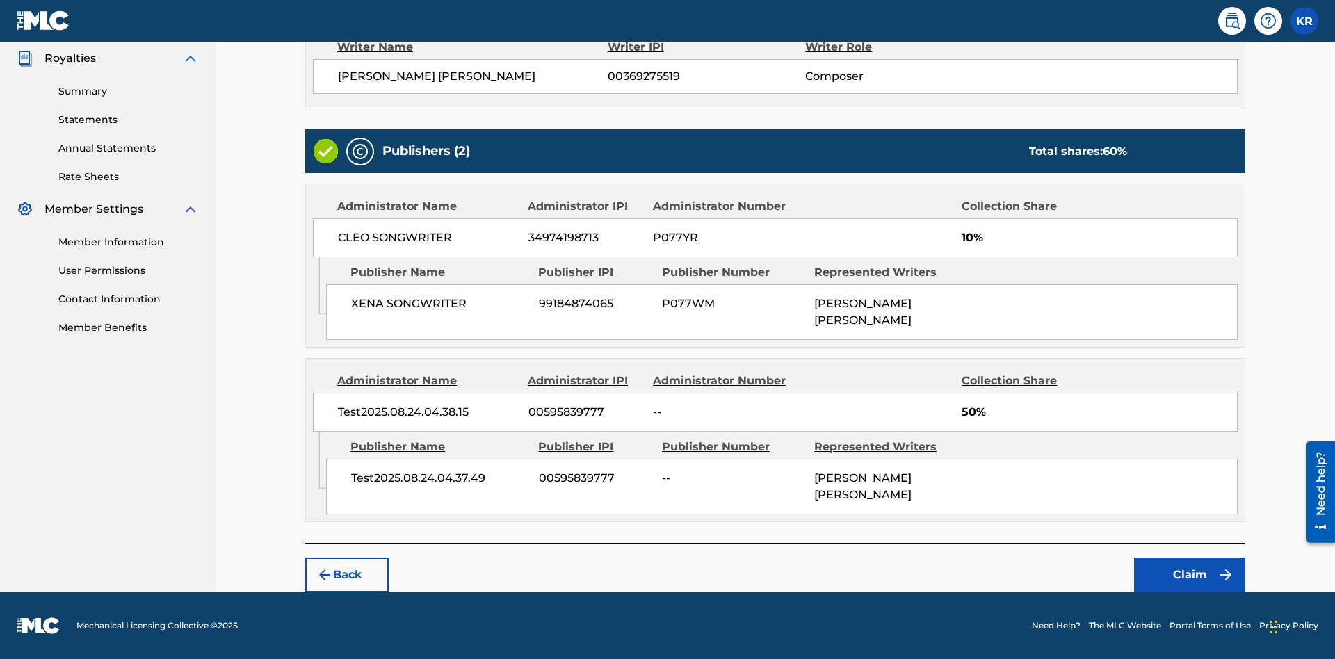
click at [1189, 575] on button "Claim" at bounding box center [1189, 574] width 111 height 35
